Goal: Transaction & Acquisition: Purchase product/service

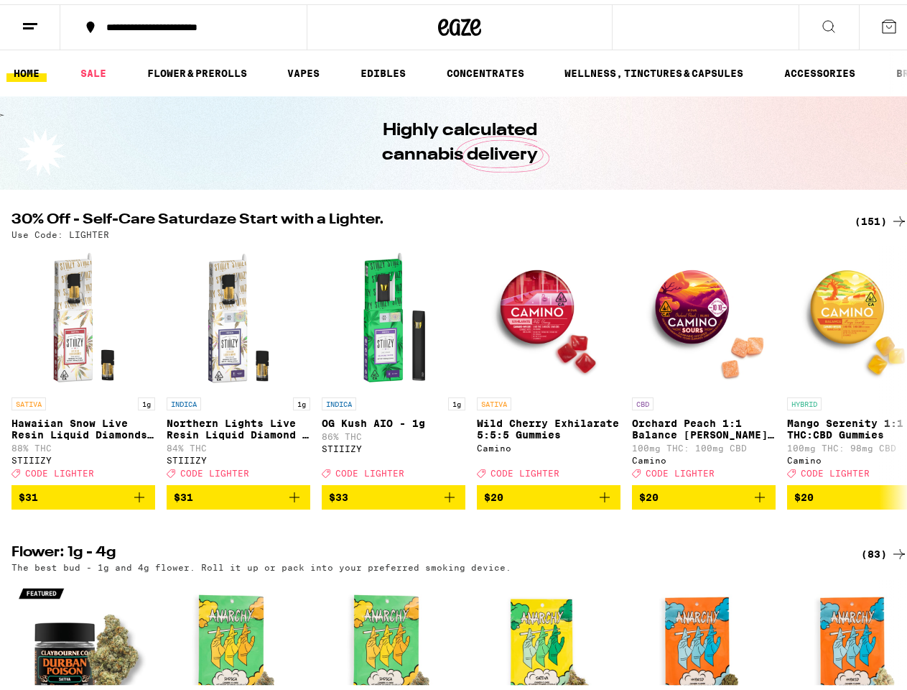
click at [30, 24] on line at bounding box center [28, 24] width 11 height 0
click at [181, 23] on div "**********" at bounding box center [190, 23] width 183 height 10
click at [454, 23] on icon at bounding box center [459, 23] width 43 height 26
